Goal: Task Accomplishment & Management: Complete application form

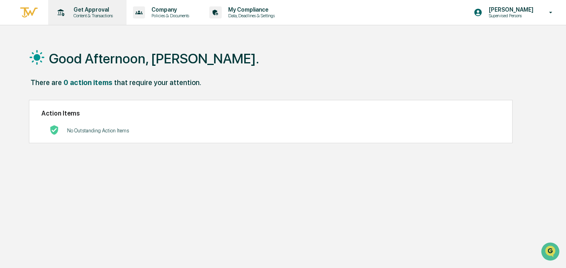
click at [100, 8] on p "Get Approval" at bounding box center [92, 9] width 50 height 6
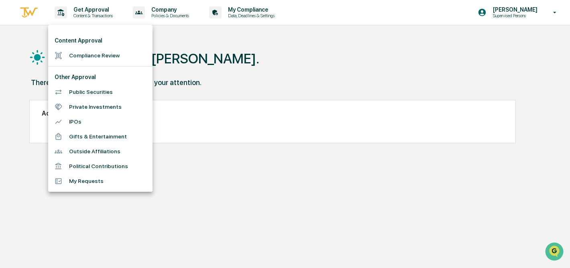
click at [90, 57] on li "Compliance Review" at bounding box center [100, 55] width 104 height 15
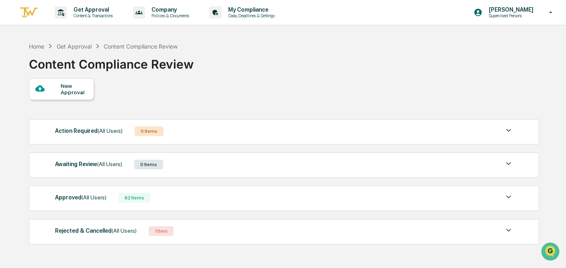
click at [69, 89] on div "New Approval" at bounding box center [74, 89] width 27 height 13
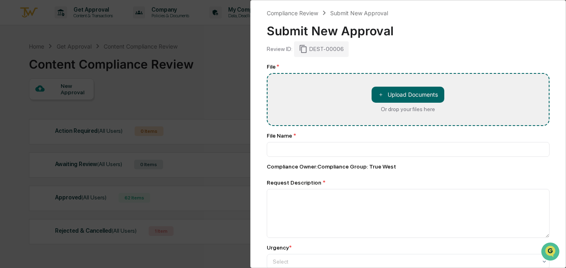
type input "**********"
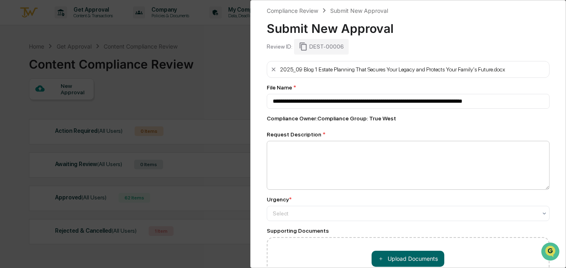
scroll to position [2, 0]
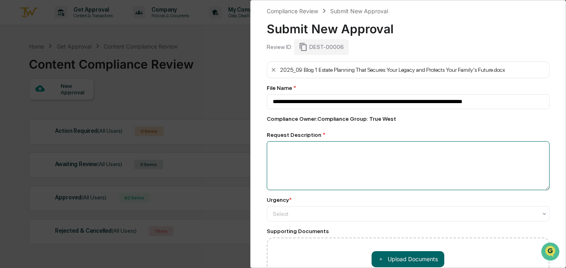
click at [353, 157] on textarea at bounding box center [408, 165] width 283 height 49
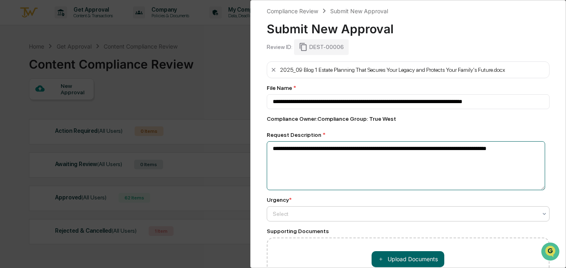
type textarea "**********"
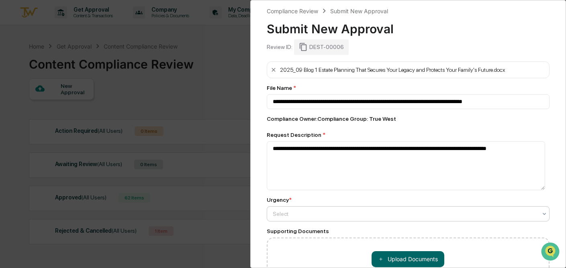
click at [338, 216] on div at bounding box center [405, 214] width 265 height 8
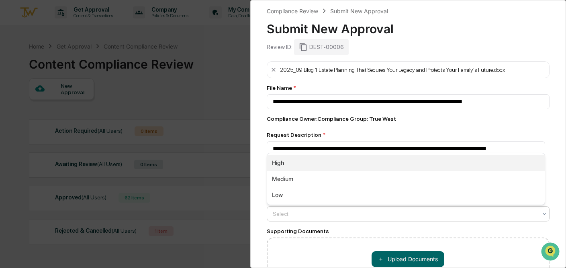
click at [333, 164] on div "High" at bounding box center [406, 163] width 278 height 16
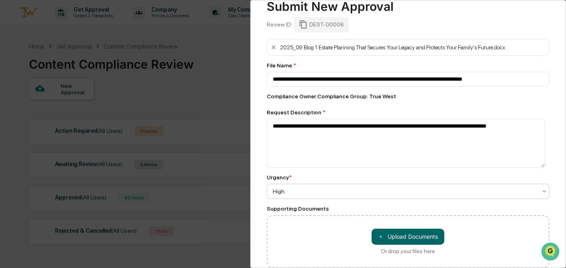
scroll to position [84, 0]
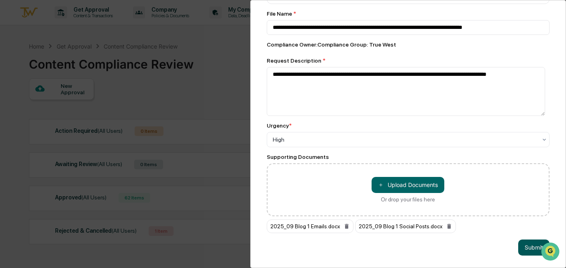
click at [518, 249] on button "Submit" at bounding box center [533, 248] width 31 height 16
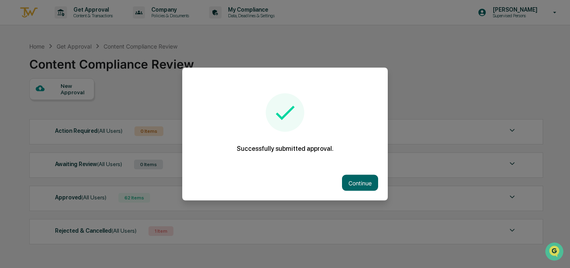
click at [59, 80] on div at bounding box center [285, 134] width 570 height 268
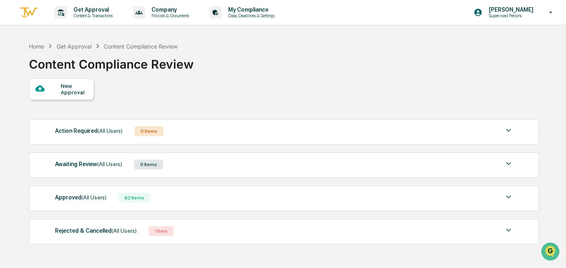
click at [69, 88] on div "New Approval" at bounding box center [74, 89] width 27 height 13
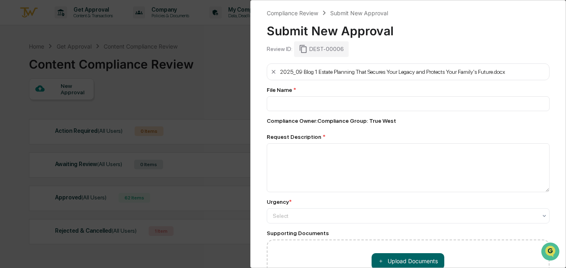
click at [185, 88] on div "Compliance Review Submit New Approval Submit New Approval Review ID: DEST-00006…" at bounding box center [283, 134] width 566 height 268
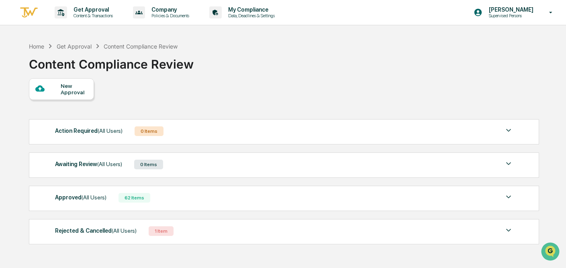
click at [65, 87] on div "New Approval" at bounding box center [74, 89] width 27 height 13
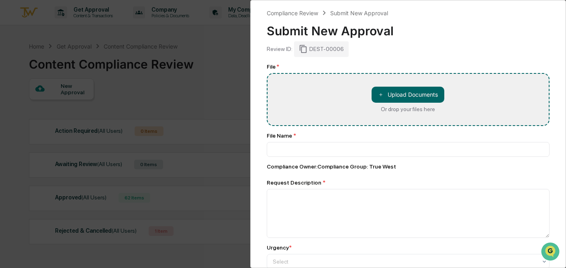
type input "**********"
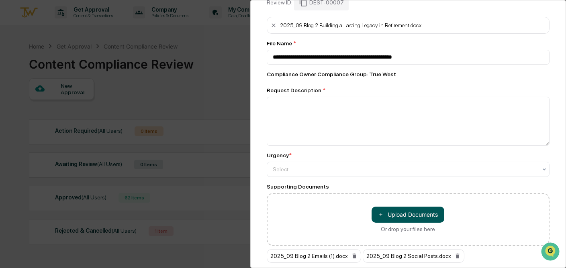
scroll to position [12, 0]
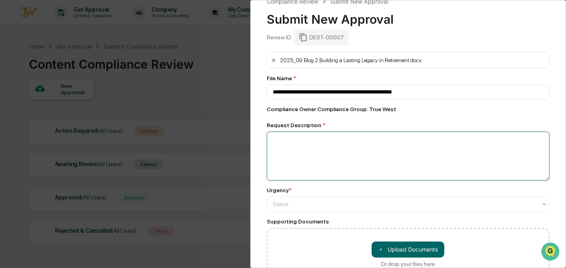
click at [411, 180] on textarea at bounding box center [408, 156] width 283 height 49
type textarea "*"
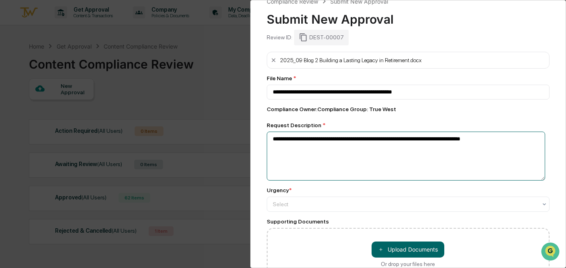
click at [423, 139] on textarea "**********" at bounding box center [406, 156] width 279 height 49
click at [530, 137] on textarea "**********" at bounding box center [406, 156] width 279 height 49
click at [529, 141] on textarea "**********" at bounding box center [406, 156] width 279 height 49
type textarea "**********"
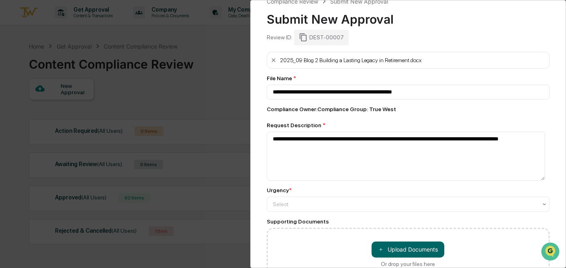
click at [418, 192] on div "Urgency *" at bounding box center [408, 190] width 283 height 6
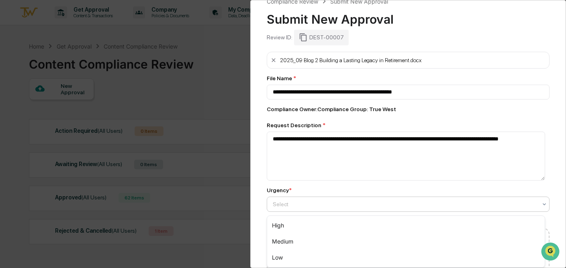
click at [422, 207] on div at bounding box center [405, 204] width 265 height 8
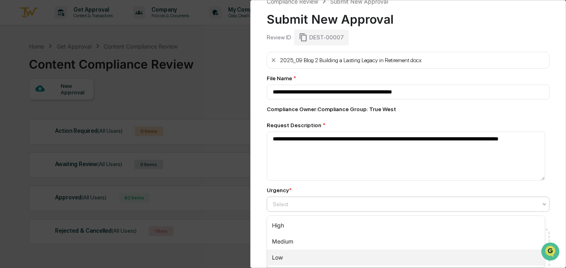
click at [397, 253] on div "Low" at bounding box center [406, 258] width 278 height 16
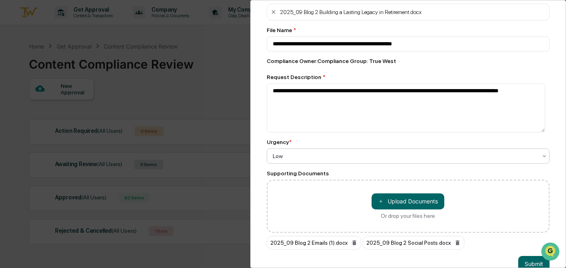
scroll to position [84, 0]
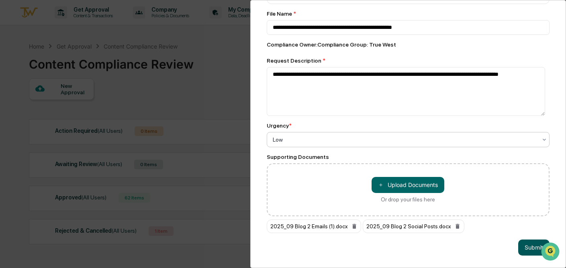
click at [529, 242] on button "Submit" at bounding box center [533, 248] width 31 height 16
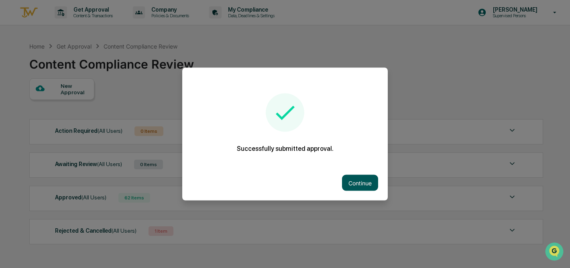
click at [351, 178] on button "Continue" at bounding box center [360, 183] width 36 height 16
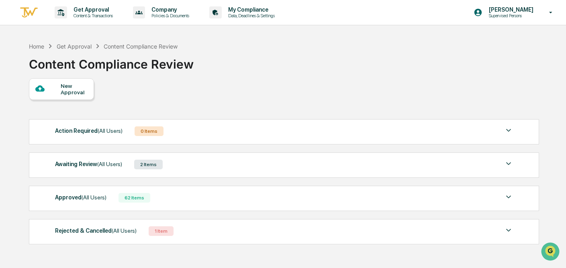
click at [261, 71] on div "Home Get Approval Content Compliance Review Content Compliance Review" at bounding box center [283, 58] width 509 height 40
click at [229, 132] on div "Action Required (All Users) 0 Items" at bounding box center [284, 131] width 458 height 11
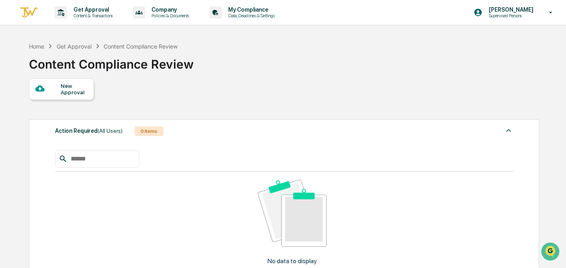
click at [229, 132] on div "Action Required (All Users) 0 Items" at bounding box center [284, 131] width 458 height 11
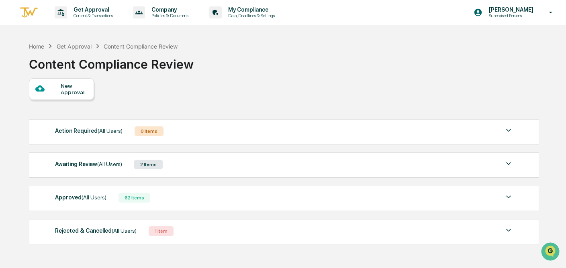
click at [197, 228] on div "Rejected & Cancelled (All Users) 1 Item" at bounding box center [284, 231] width 458 height 11
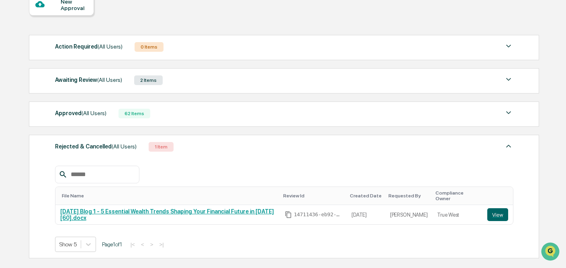
scroll to position [85, 0]
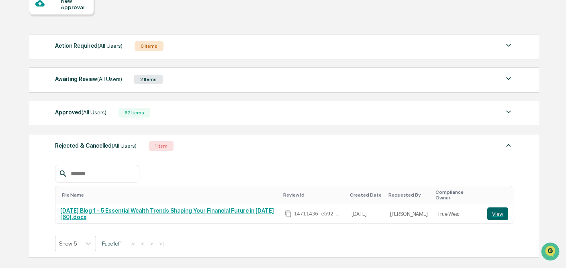
click at [212, 141] on div "Rejected & Cancelled (All Users) 1 Item File Name Review Id Created Date Reques…" at bounding box center [284, 196] width 510 height 124
click at [220, 152] on div "Rejected & Cancelled (All Users) 1 Item" at bounding box center [284, 146] width 458 height 11
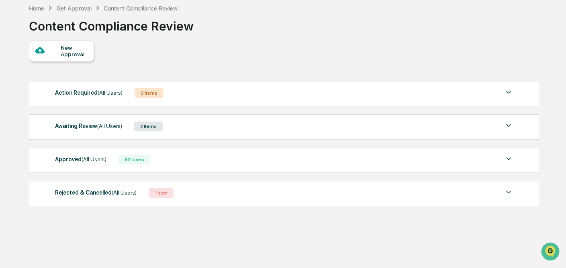
scroll to position [38, 0]
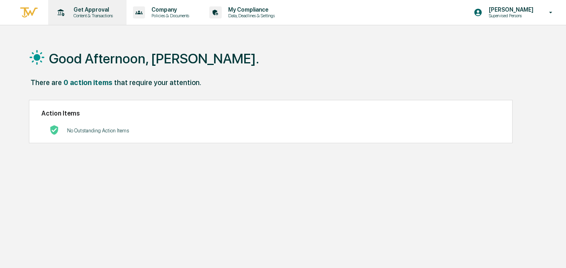
click at [96, 17] on p "Content & Transactions" at bounding box center [92, 16] width 50 height 6
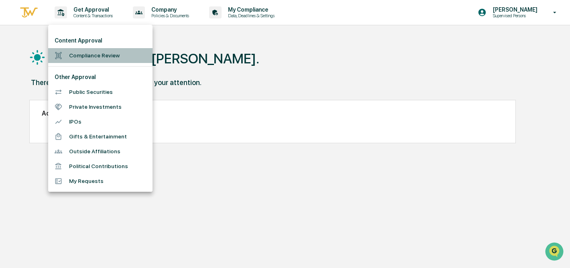
click at [90, 55] on li "Compliance Review" at bounding box center [100, 55] width 104 height 15
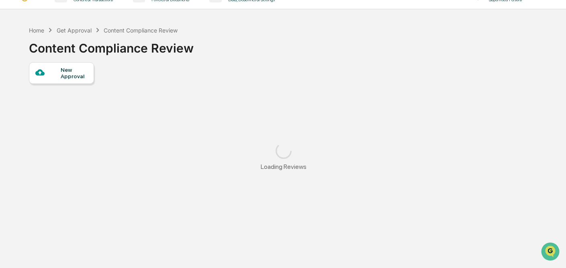
scroll to position [38, 0]
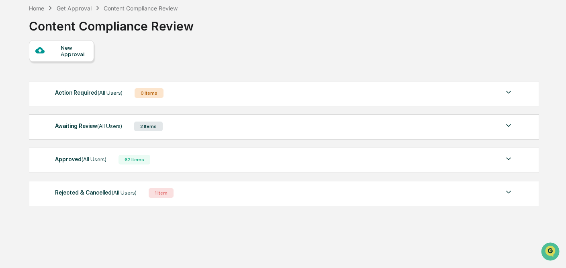
click at [119, 164] on div "Approved (All Users) 62 Items" at bounding box center [284, 159] width 458 height 11
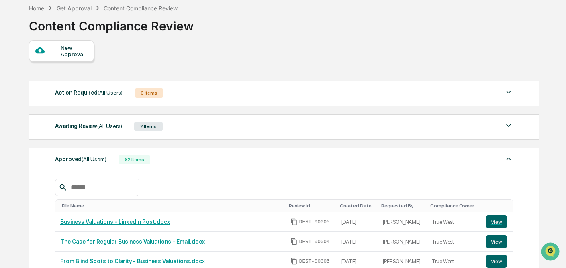
scroll to position [206, 0]
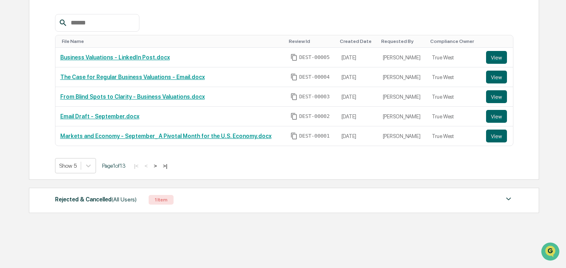
click at [159, 165] on button ">" at bounding box center [155, 166] width 8 height 7
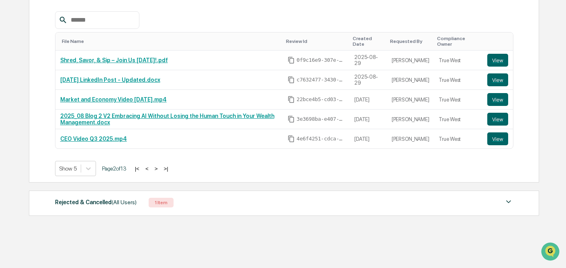
click at [160, 170] on button ">" at bounding box center [156, 168] width 8 height 7
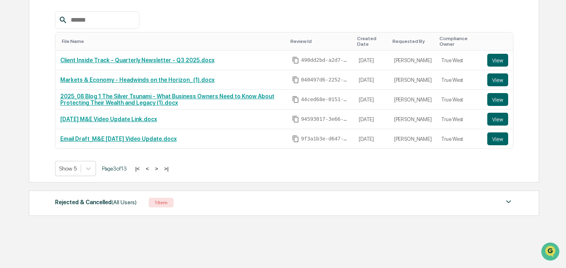
click at [161, 170] on button ">" at bounding box center [157, 168] width 8 height 7
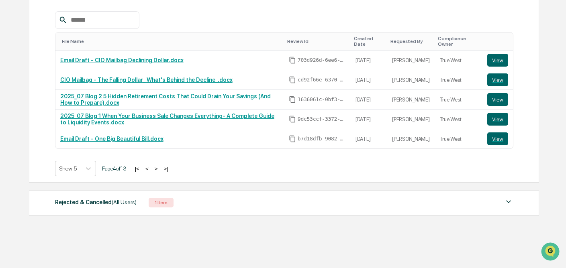
click at [160, 170] on button ">" at bounding box center [156, 168] width 8 height 7
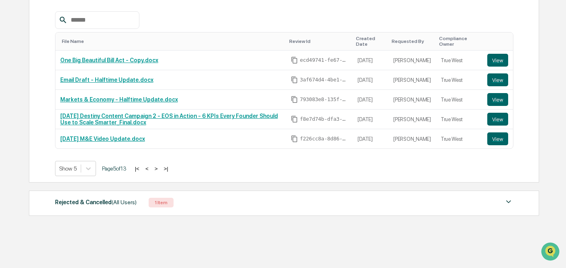
click at [160, 170] on button ">" at bounding box center [156, 168] width 8 height 7
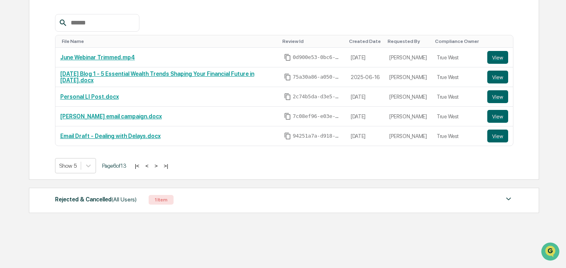
click at [160, 169] on button ">" at bounding box center [156, 166] width 8 height 7
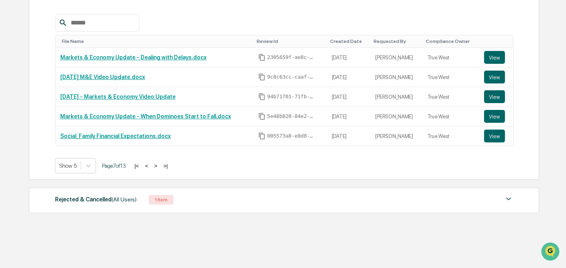
click at [160, 163] on button ">" at bounding box center [156, 166] width 8 height 7
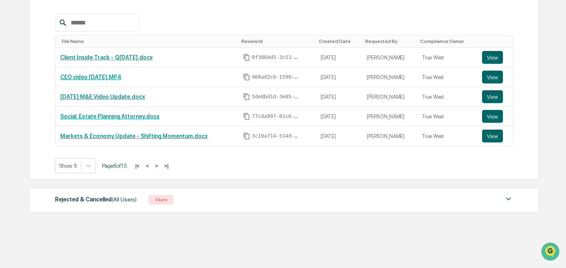
click at [161, 163] on button ">" at bounding box center [157, 166] width 8 height 7
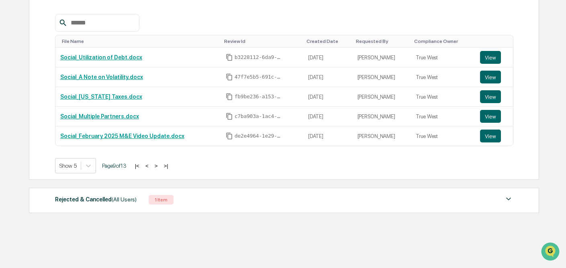
click at [151, 166] on button "<" at bounding box center [147, 166] width 8 height 7
